Goal: Information Seeking & Learning: Learn about a topic

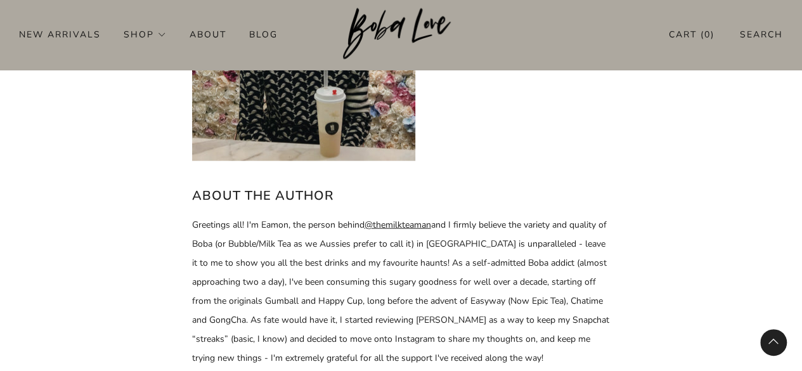
scroll to position [6156, 0]
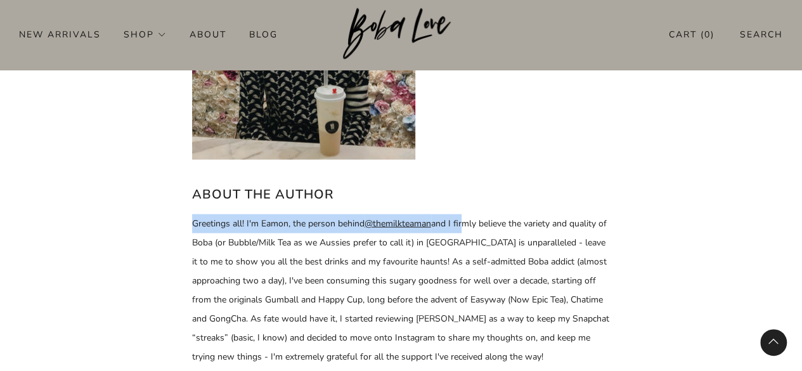
drag, startPoint x: 178, startPoint y: 185, endPoint x: 463, endPoint y: 191, distance: 284.6
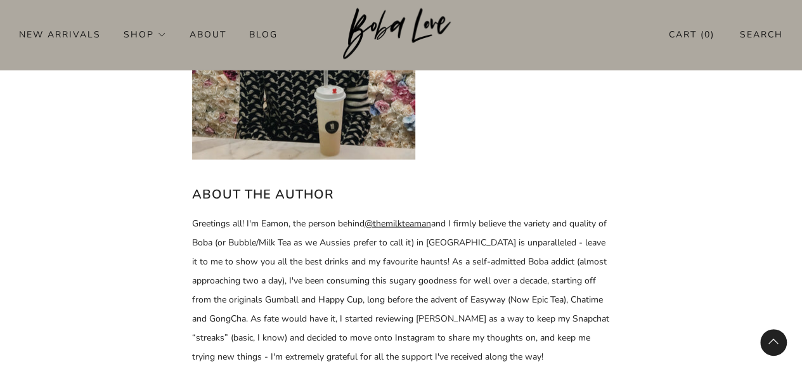
click at [478, 214] on p "Greetings all! I'm Eamon, the person behind @themilkteaman and I firmly believe…" at bounding box center [401, 290] width 418 height 152
drag, startPoint x: 241, startPoint y: 206, endPoint x: 413, endPoint y: 213, distance: 172.5
click at [413, 214] on p "Greetings all! I'm Eamon, the person behind @themilkteaman and I firmly believe…" at bounding box center [401, 290] width 418 height 152
click at [480, 222] on span "Greetings all! I'm Eamon, the person behind @themilkteaman and I firmly believe…" at bounding box center [400, 289] width 417 height 145
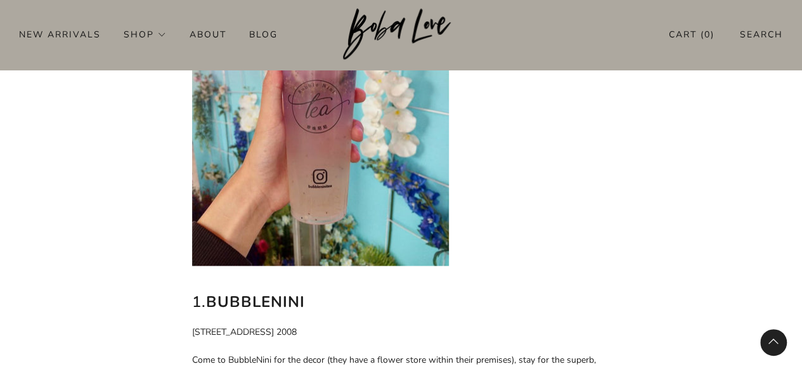
scroll to position [724, 0]
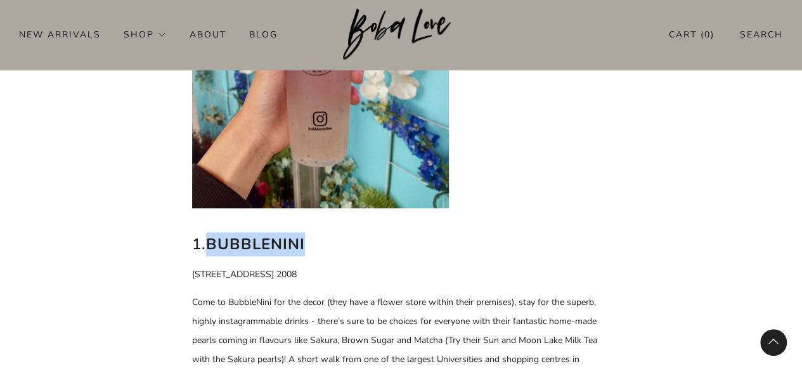
drag, startPoint x: 212, startPoint y: 225, endPoint x: 310, endPoint y: 220, distance: 99.0
click at [310, 232] on h2 "1. BubbleNini" at bounding box center [401, 244] width 418 height 24
click at [343, 232] on h2 "1. BubbleNini" at bounding box center [401, 244] width 418 height 24
